Goal: Transaction & Acquisition: Purchase product/service

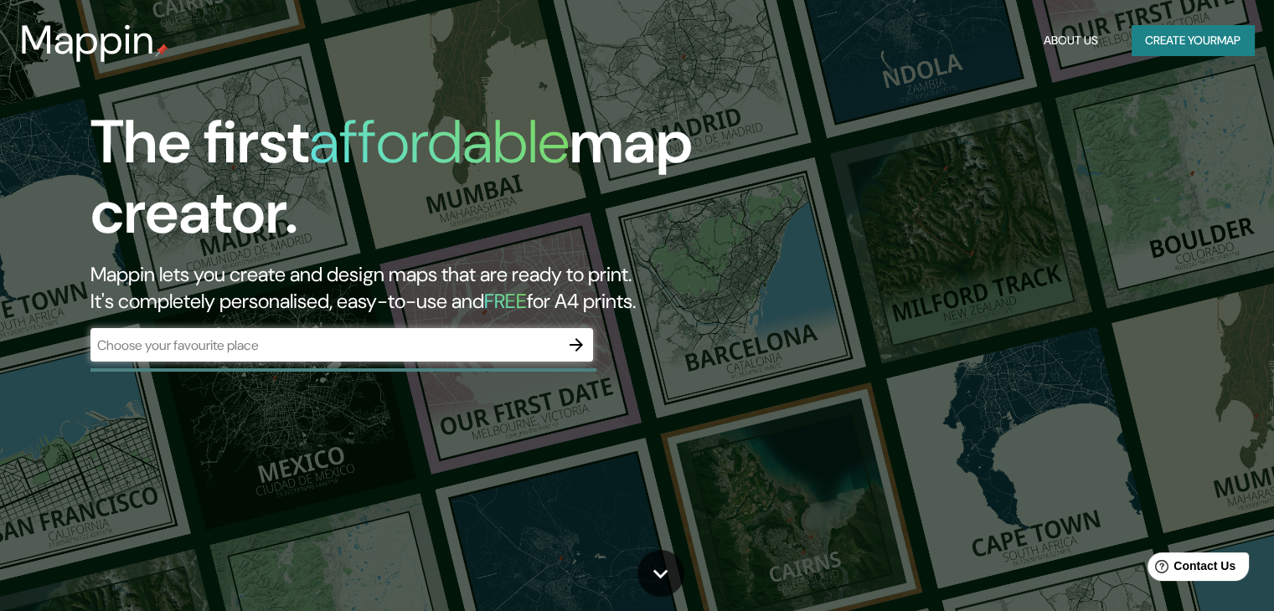
click at [1186, 37] on button "Create your map" at bounding box center [1192, 40] width 122 height 31
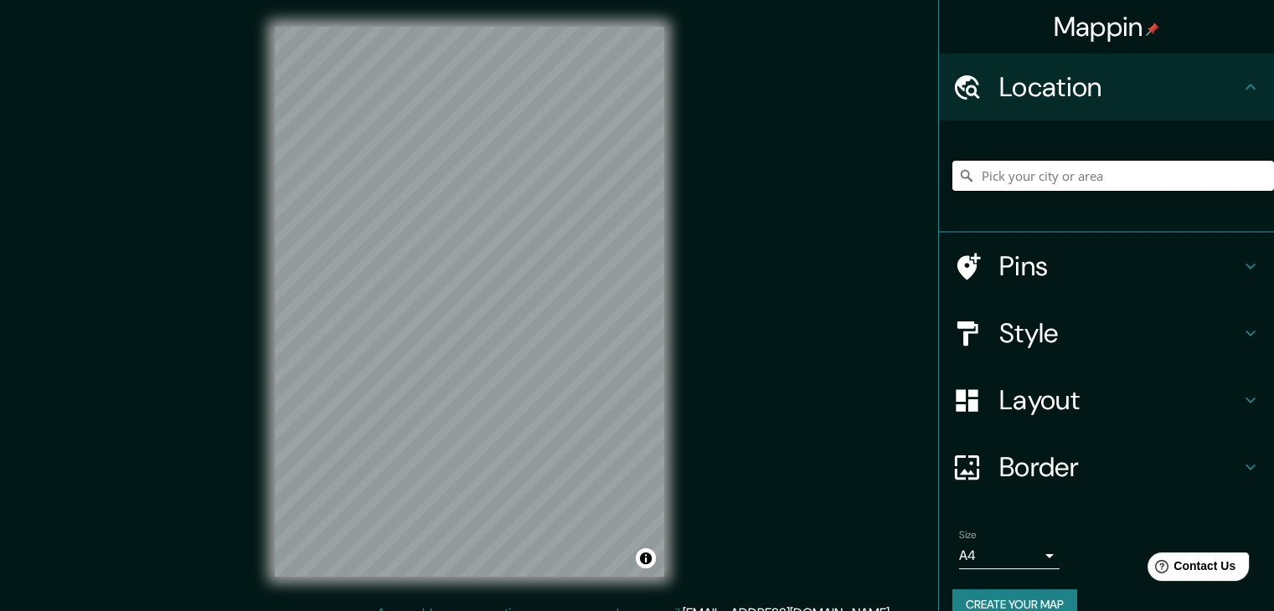
click at [1023, 182] on input "Pick your city or area" at bounding box center [1113, 176] width 322 height 30
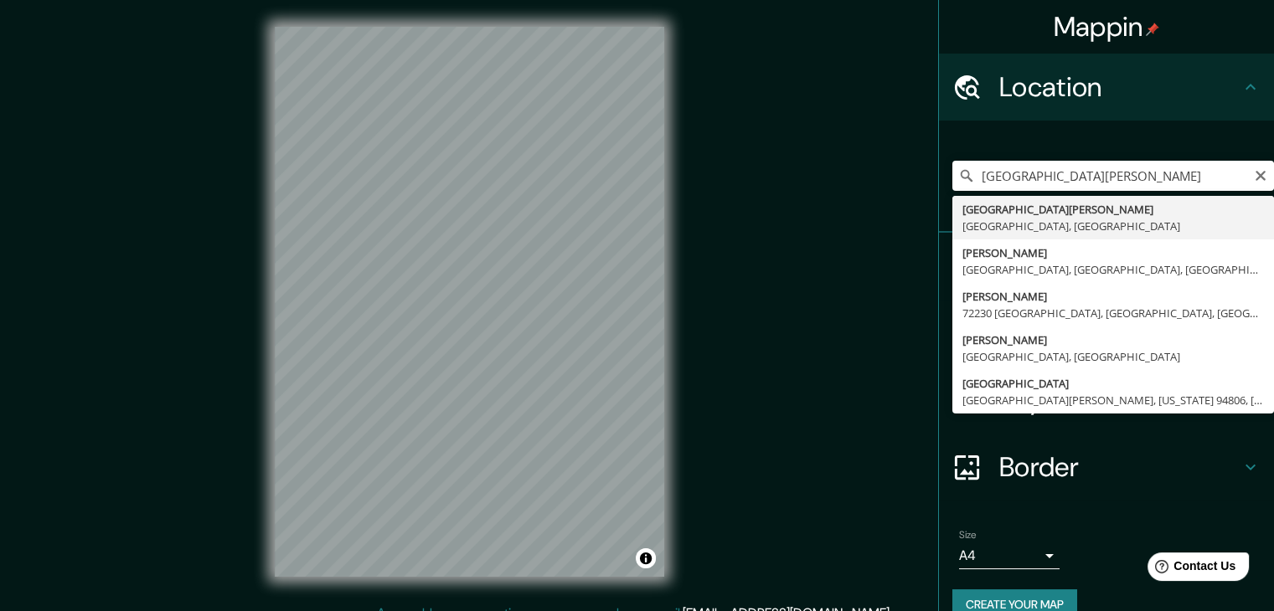
type input "[GEOGRAPHIC_DATA][PERSON_NAME], [GEOGRAPHIC_DATA], [GEOGRAPHIC_DATA]"
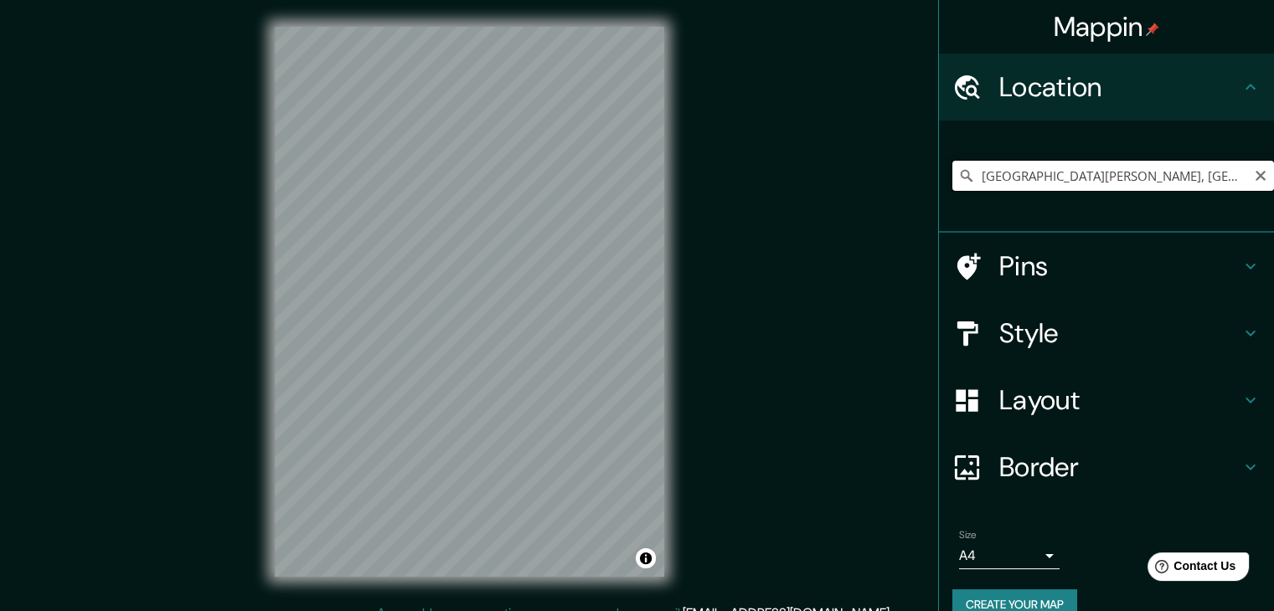
click at [1207, 174] on input "[GEOGRAPHIC_DATA][PERSON_NAME], [GEOGRAPHIC_DATA], [GEOGRAPHIC_DATA]" at bounding box center [1113, 176] width 322 height 30
click at [1240, 336] on icon at bounding box center [1250, 333] width 20 height 20
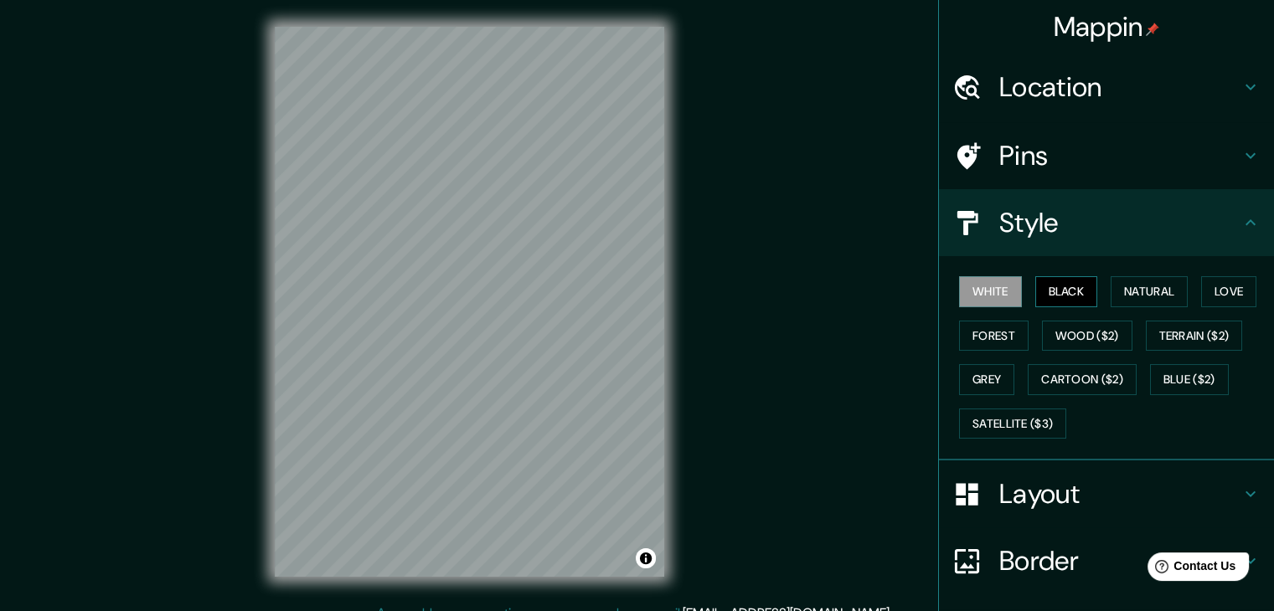
click at [1055, 291] on button "Black" at bounding box center [1066, 291] width 63 height 31
click at [1111, 291] on button "Natural" at bounding box center [1149, 291] width 77 height 31
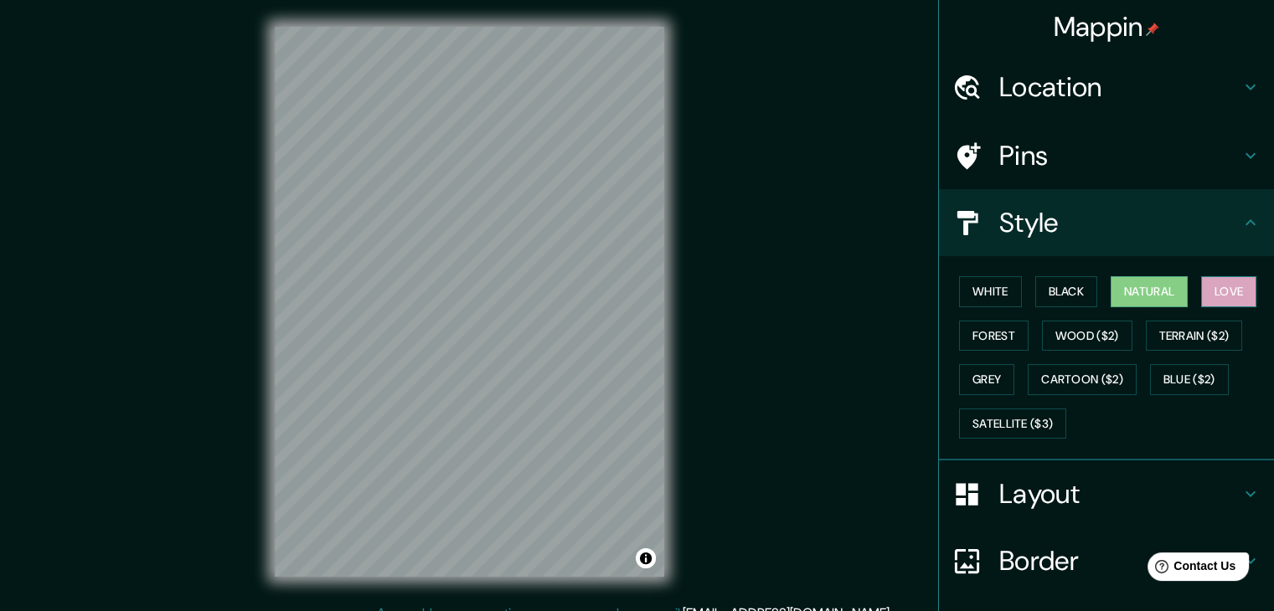
click at [1209, 295] on button "Love" at bounding box center [1228, 291] width 55 height 31
click at [970, 340] on button "Forest" at bounding box center [994, 336] width 70 height 31
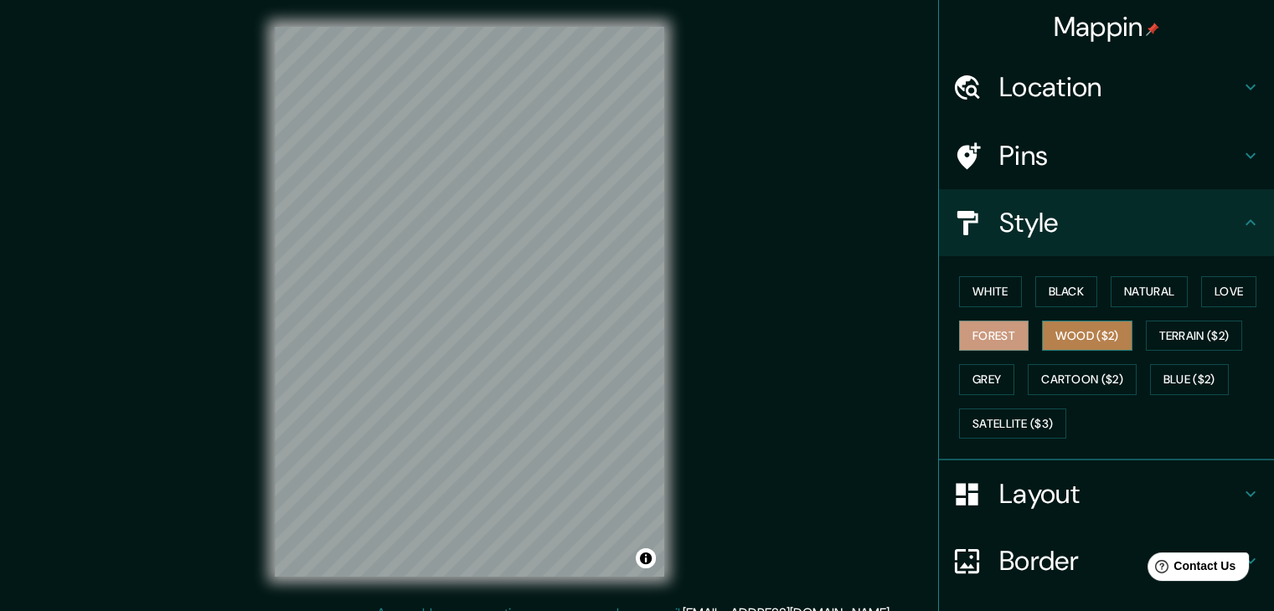
click at [1073, 345] on button "Wood ($2)" at bounding box center [1087, 336] width 90 height 31
click at [979, 378] on button "Grey" at bounding box center [986, 379] width 55 height 31
click at [978, 329] on button "Forest" at bounding box center [994, 336] width 70 height 31
click at [1059, 289] on button "Black" at bounding box center [1066, 291] width 63 height 31
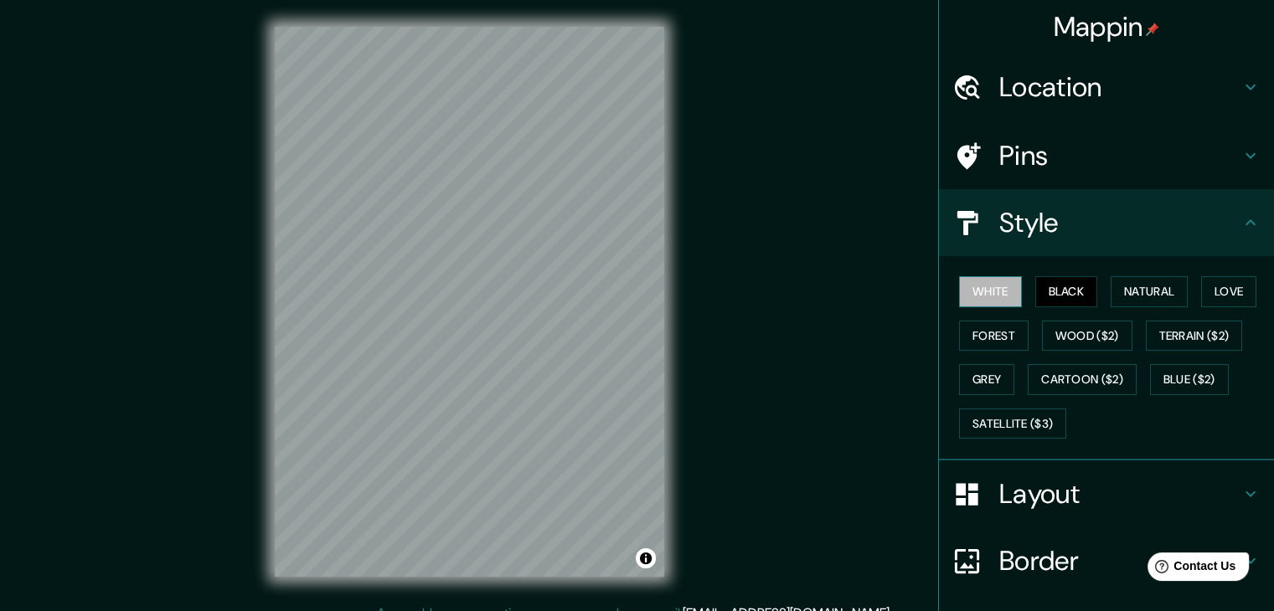
click at [971, 289] on button "White" at bounding box center [990, 291] width 63 height 31
click at [1240, 81] on icon at bounding box center [1250, 87] width 20 height 20
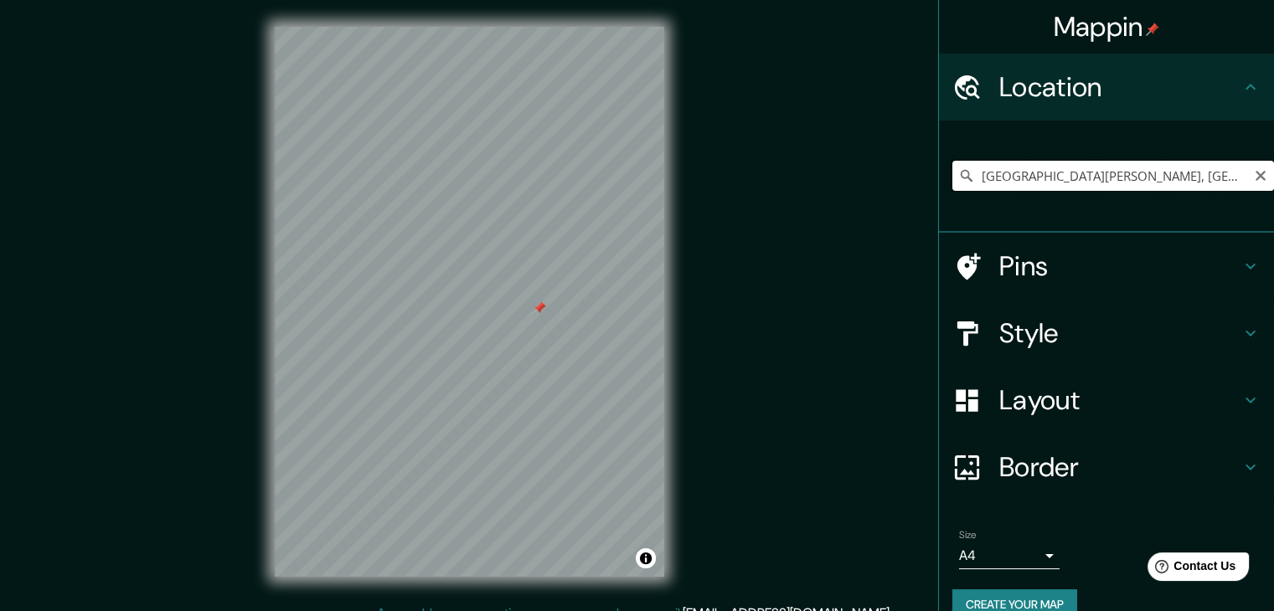
click at [1197, 179] on input "[GEOGRAPHIC_DATA][PERSON_NAME], [GEOGRAPHIC_DATA], [GEOGRAPHIC_DATA]" at bounding box center [1113, 176] width 322 height 30
drag, startPoint x: 1196, startPoint y: 180, endPoint x: 965, endPoint y: 192, distance: 231.4
click at [965, 192] on div "[GEOGRAPHIC_DATA][PERSON_NAME], [GEOGRAPHIC_DATA], [GEOGRAPHIC_DATA]" at bounding box center [1113, 176] width 322 height 84
click at [958, 173] on icon at bounding box center [966, 175] width 17 height 17
click at [958, 175] on icon at bounding box center [966, 175] width 17 height 17
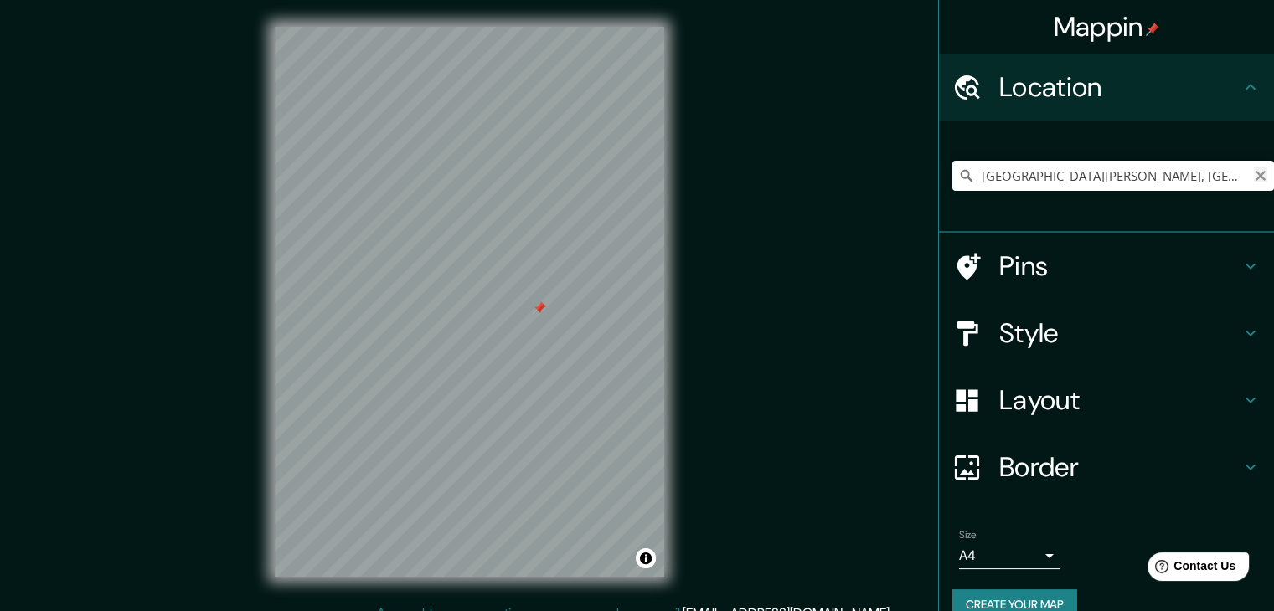
click at [1255, 176] on icon "Clear" at bounding box center [1260, 176] width 10 height 10
click at [1065, 178] on input "Pick your city or area" at bounding box center [1113, 176] width 322 height 30
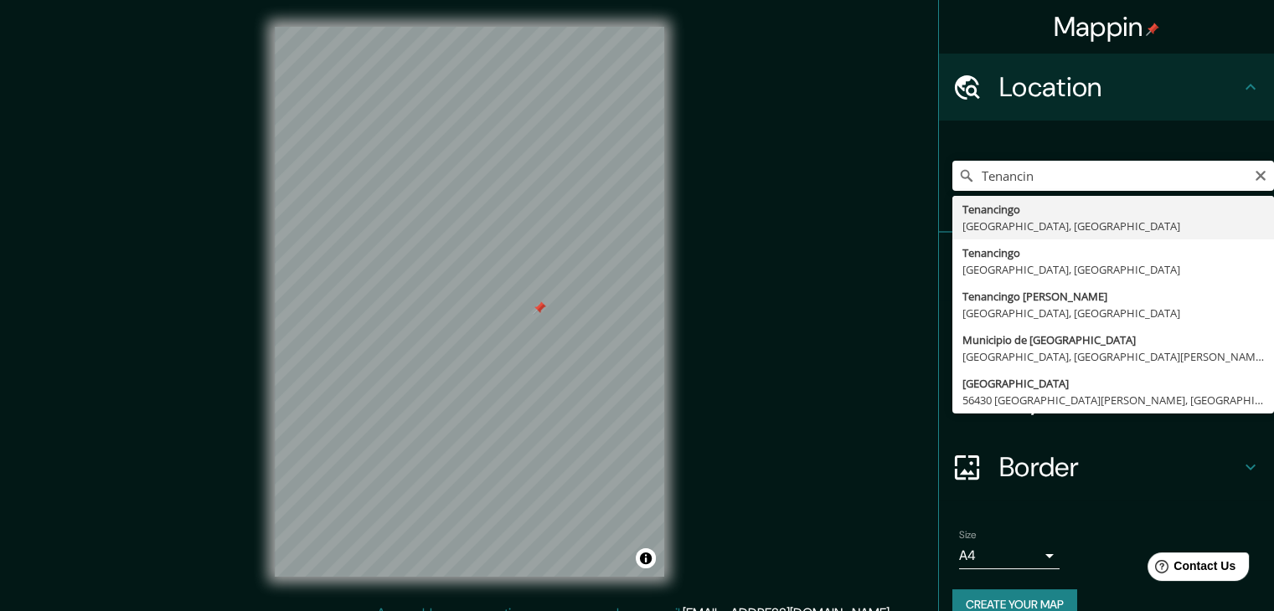
type input "Tenancingo, [GEOGRAPHIC_DATA], [GEOGRAPHIC_DATA]"
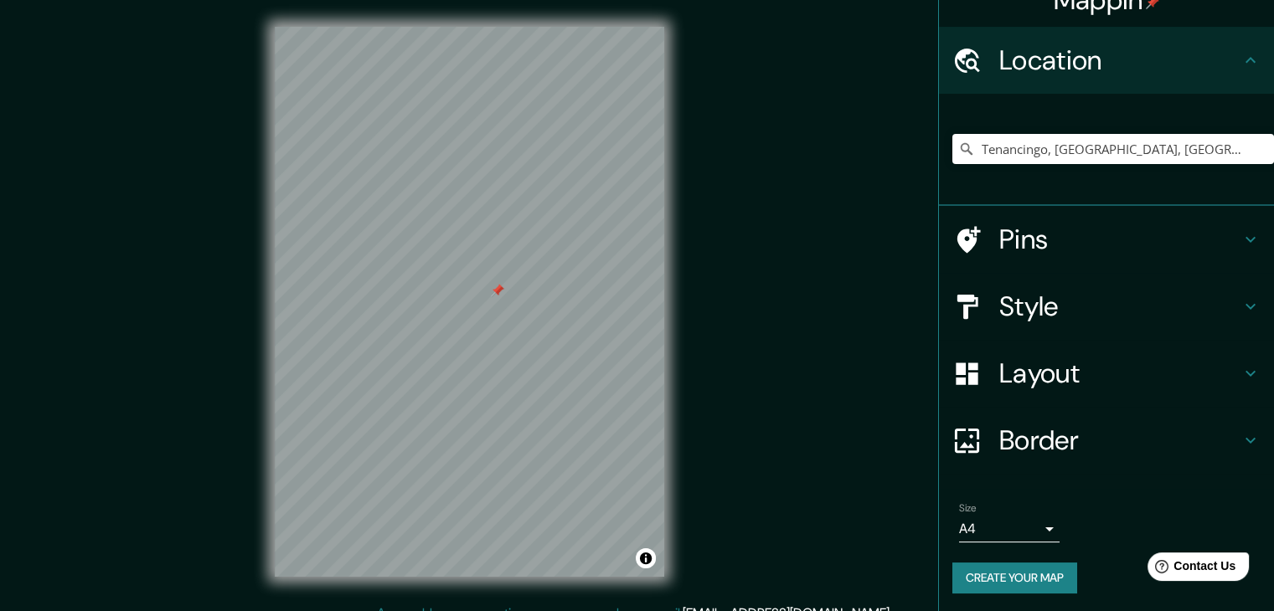
scroll to position [28, 0]
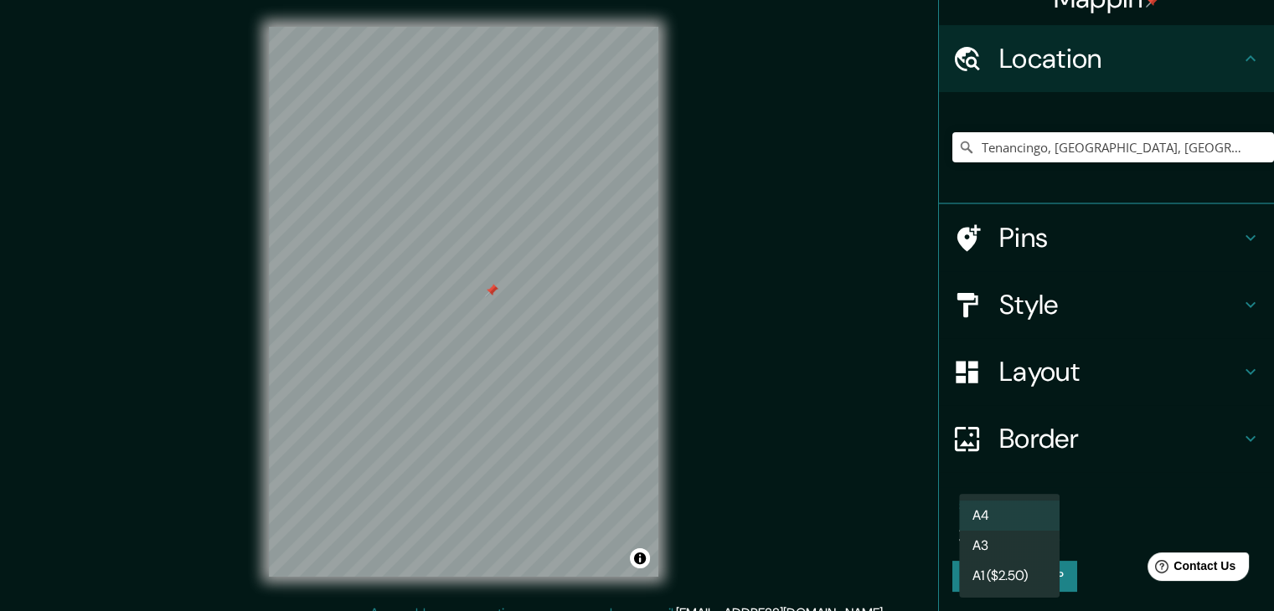
click at [1034, 525] on body "Mappin Location [GEOGRAPHIC_DATA], [GEOGRAPHIC_DATA], [GEOGRAPHIC_DATA] Pins St…" at bounding box center [637, 305] width 1274 height 611
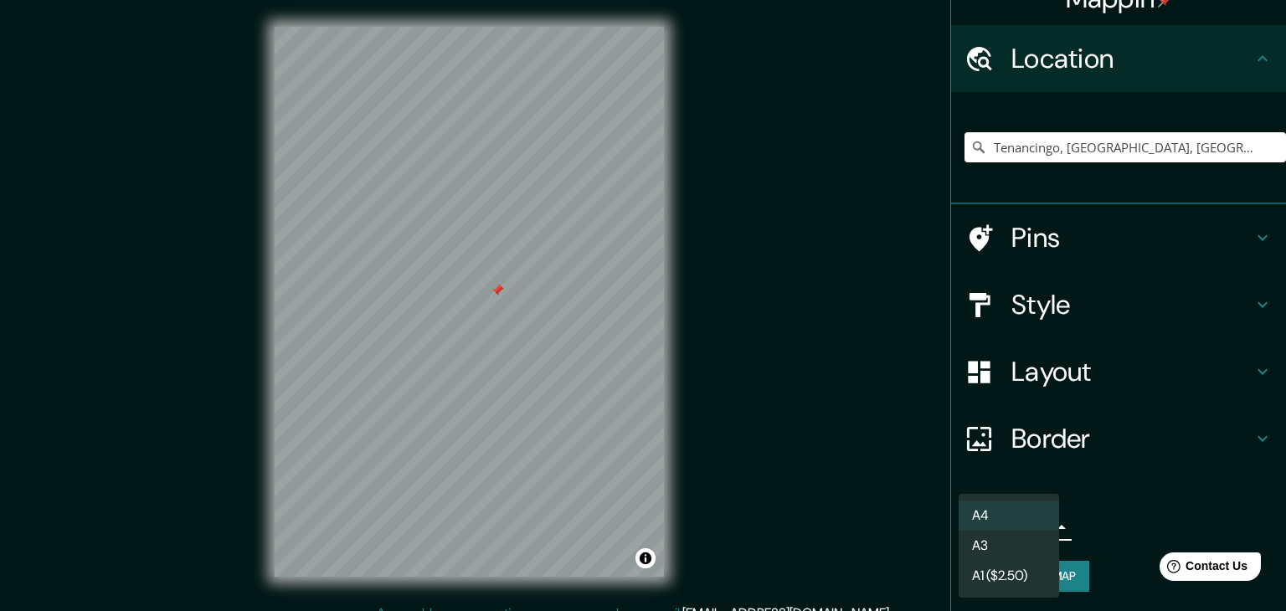
click at [1089, 513] on div at bounding box center [643, 305] width 1286 height 611
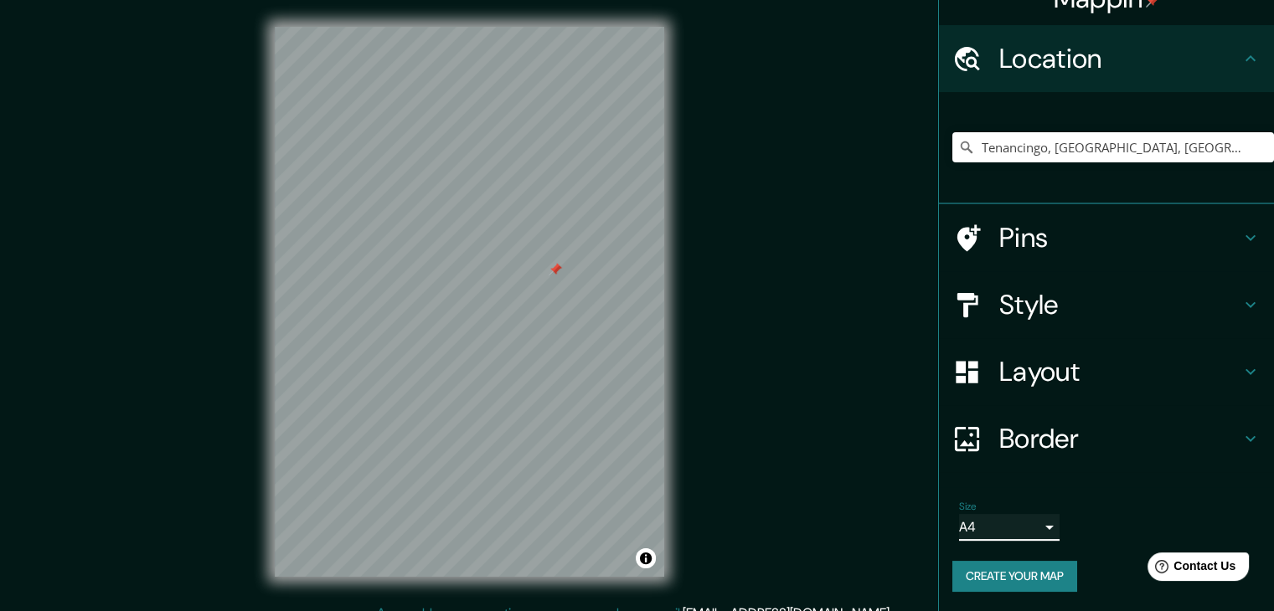
drag, startPoint x: 512, startPoint y: 286, endPoint x: 559, endPoint y: 270, distance: 49.5
click at [559, 270] on div at bounding box center [555, 269] width 13 height 13
click at [494, 279] on div at bounding box center [493, 282] width 13 height 13
click at [627, 242] on div at bounding box center [624, 240] width 13 height 13
